Goal: Transaction & Acquisition: Purchase product/service

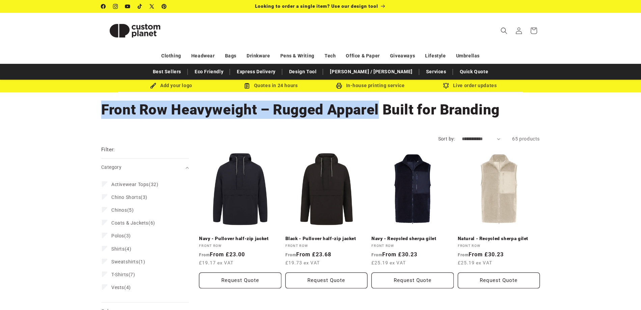
click at [378, 113] on h1 "Collection: Front Row Heavyweight – Rugged Apparel Built for Branding" at bounding box center [320, 110] width 439 height 18
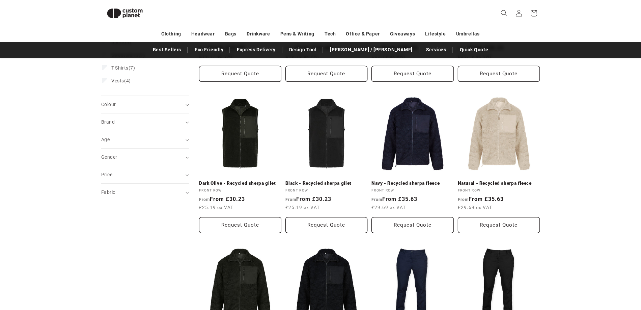
scroll to position [58, 0]
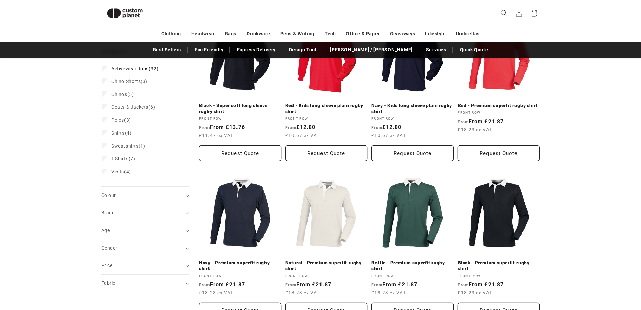
scroll to position [126, 0]
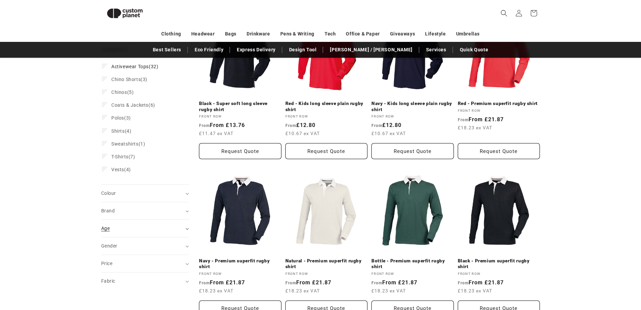
click at [108, 230] on span "Age (0)" at bounding box center [105, 227] width 8 height 5
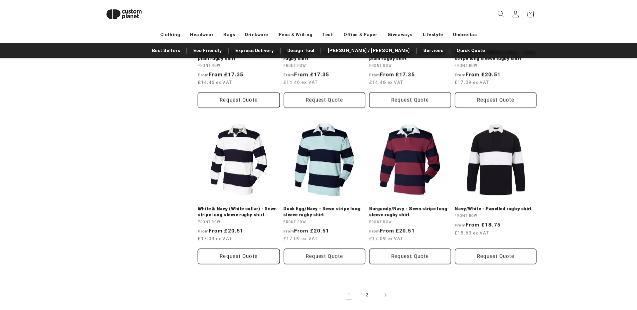
scroll to position [666, 0]
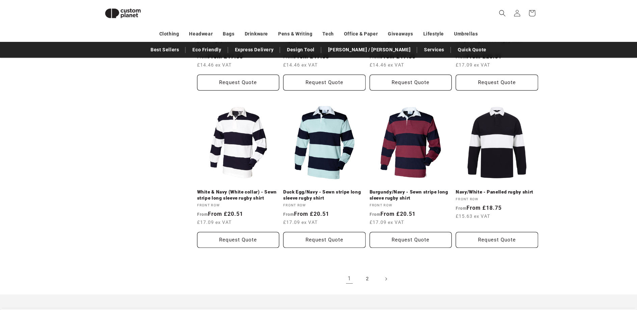
drag, startPoint x: 19, startPoint y: 227, endPoint x: 25, endPoint y: 231, distance: 7.3
click at [415, 86] on button "Request Quote" at bounding box center [411, 83] width 82 height 16
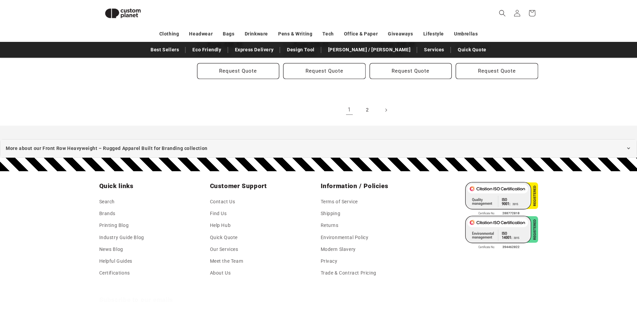
scroll to position [767, 0]
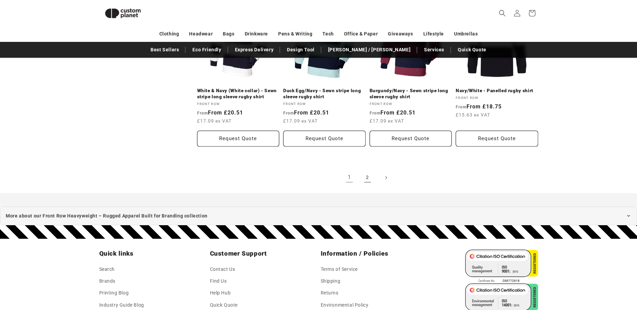
click at [368, 177] on link "2" at bounding box center [367, 177] width 15 height 15
